Goal: Check status: Check status

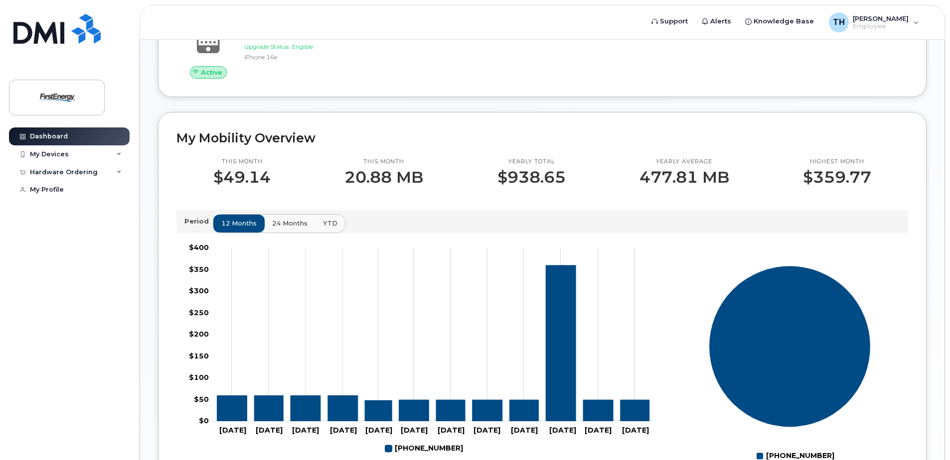
scroll to position [249, 0]
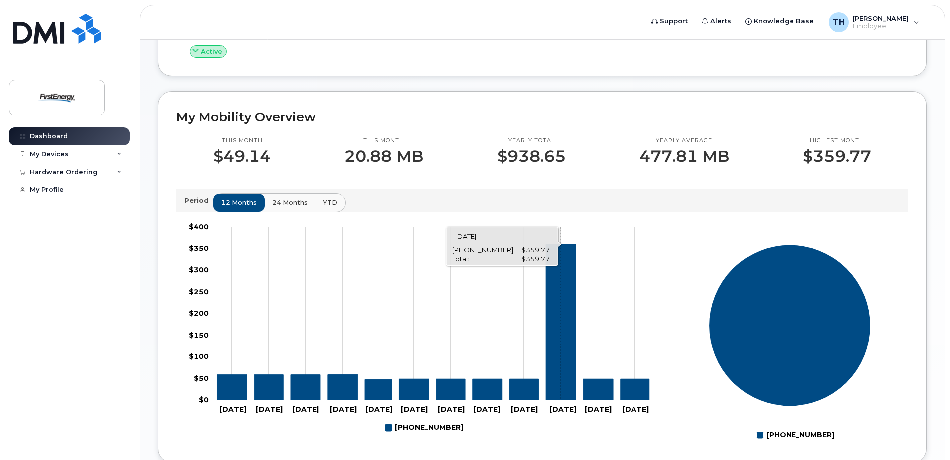
click at [560, 321] on icon "330-661-8625" at bounding box center [561, 323] width 30 height 156
click at [555, 255] on icon "330-661-8625" at bounding box center [561, 323] width 30 height 156
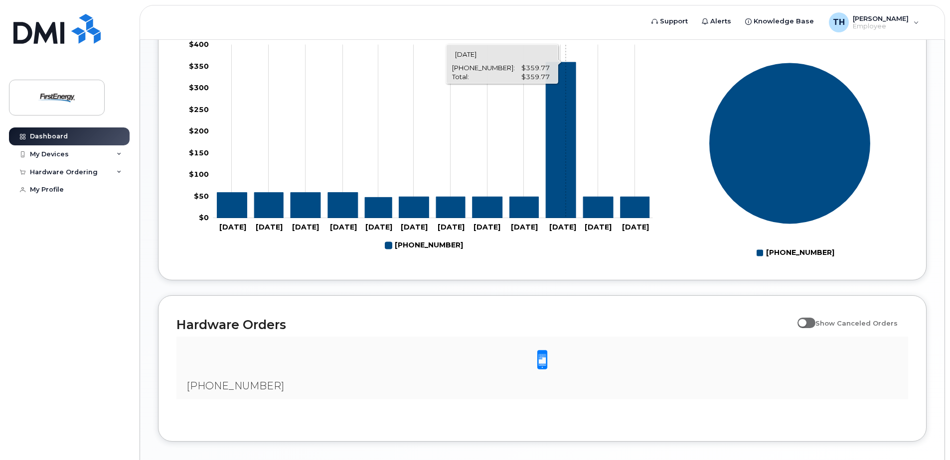
scroll to position [478, 0]
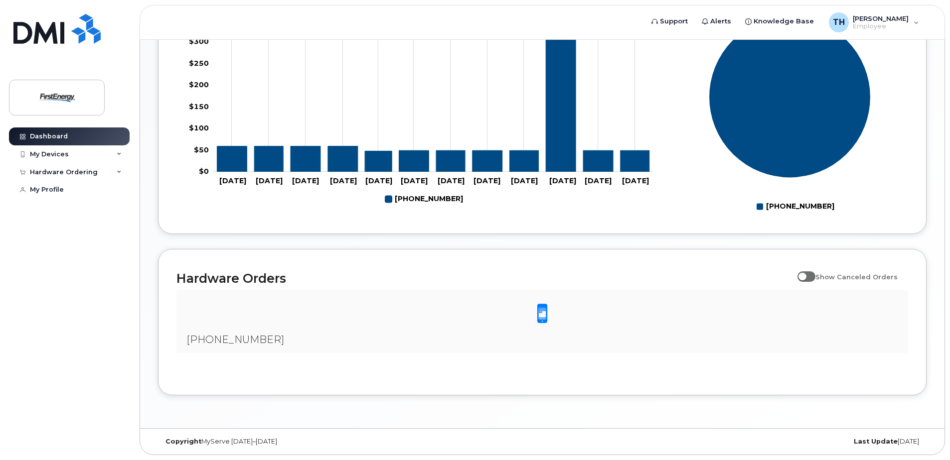
click at [805, 275] on input "Show Canceled Orders" at bounding box center [801, 272] width 8 height 8
checkbox input "true"
click at [119, 153] on icon at bounding box center [119, 154] width 5 height 5
click at [119, 236] on icon at bounding box center [119, 237] width 5 height 5
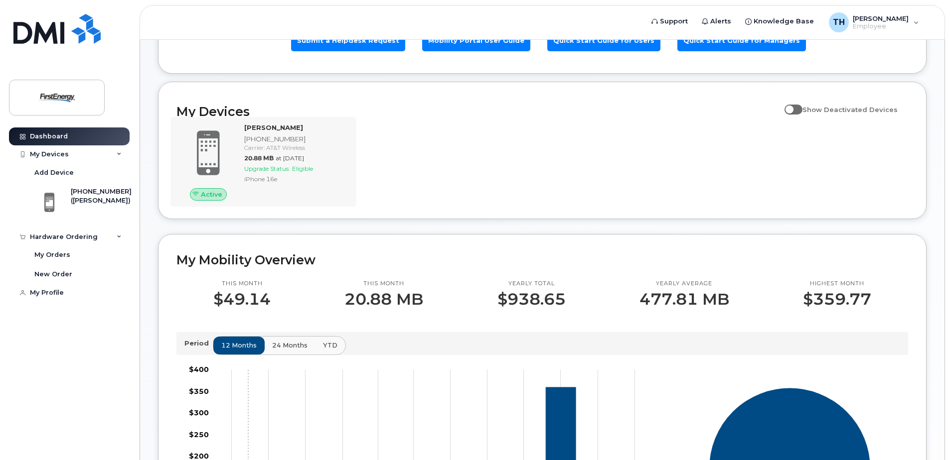
scroll to position [0, 0]
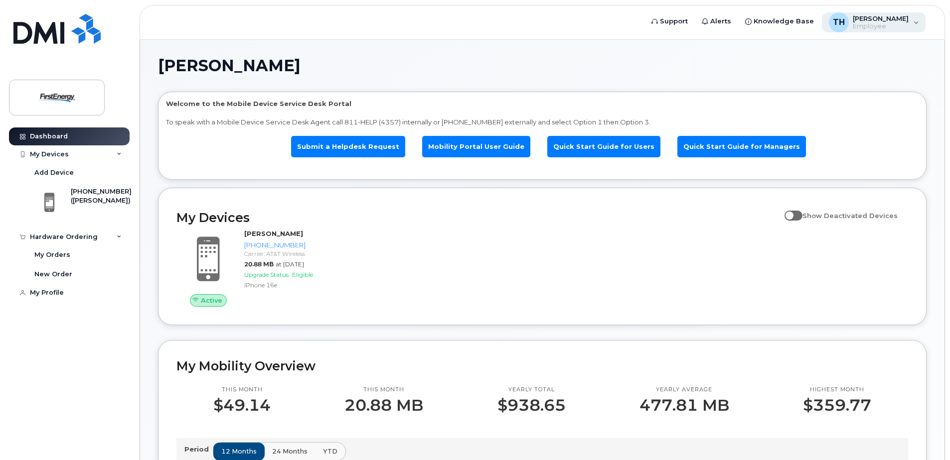
click at [913, 24] on div "TH Timothy Henderson Employee" at bounding box center [874, 22] width 104 height 20
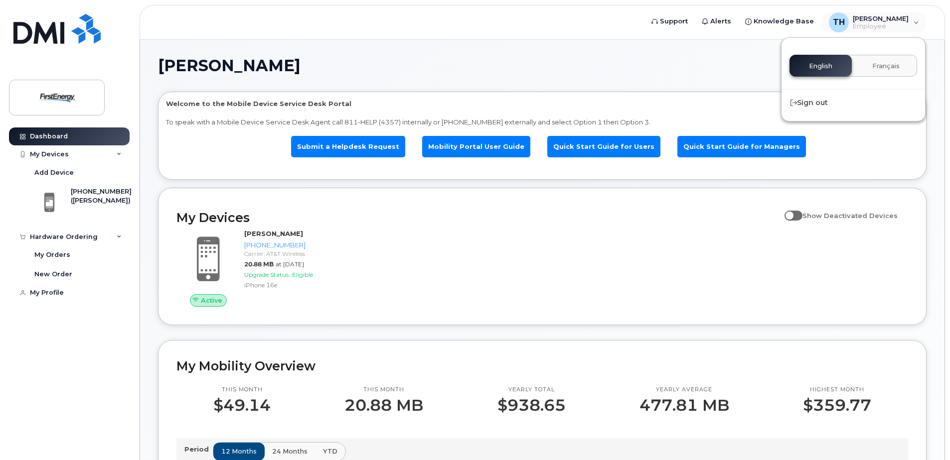
click at [797, 216] on span at bounding box center [793, 216] width 18 height 10
click at [792, 214] on input "Show Deactivated Devices" at bounding box center [788, 210] width 8 height 8
checkbox input "true"
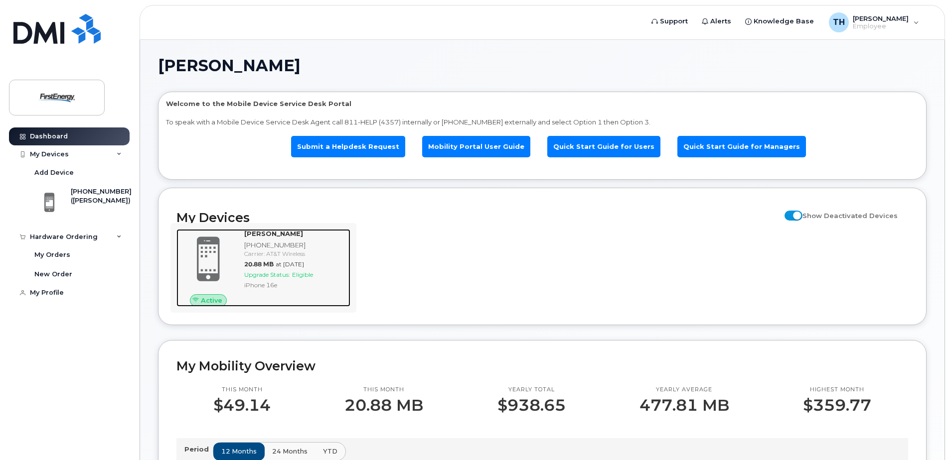
click at [271, 249] on div "[PHONE_NUMBER]" at bounding box center [295, 245] width 102 height 9
